Goal: Find specific page/section: Find specific page/section

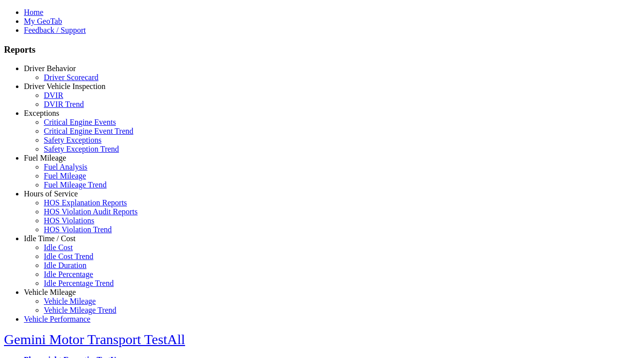
click at [57, 243] on link "Idle Time / Cost" at bounding box center [50, 238] width 52 height 8
click at [65, 279] on link "Idle Percentage Trend" at bounding box center [79, 283] width 70 height 8
select select "**"
